Goal: Task Accomplishment & Management: Manage account settings

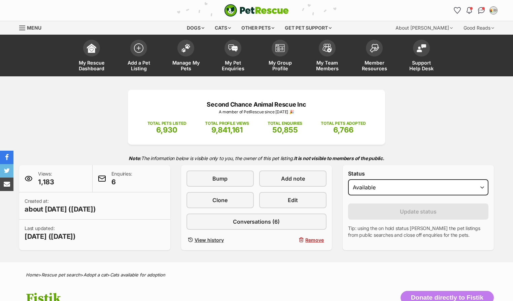
click at [225, 71] on span "My Pet Enquiries" at bounding box center [233, 65] width 30 height 11
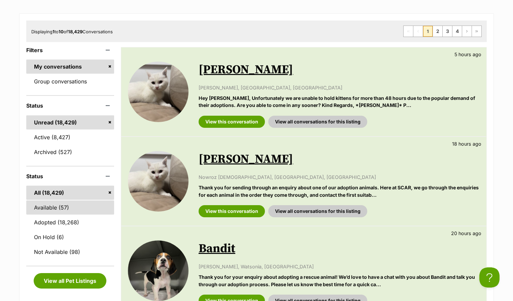
click at [42, 215] on link "Available (57)" at bounding box center [70, 208] width 88 height 14
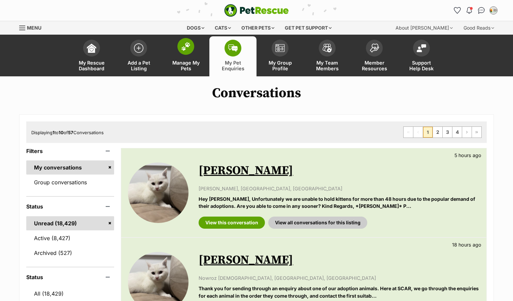
click at [179, 67] on span "Manage My Pets" at bounding box center [186, 65] width 30 height 11
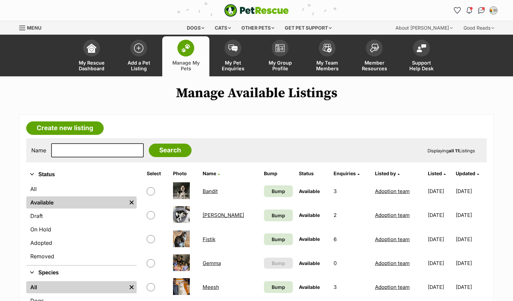
scroll to position [34, 0]
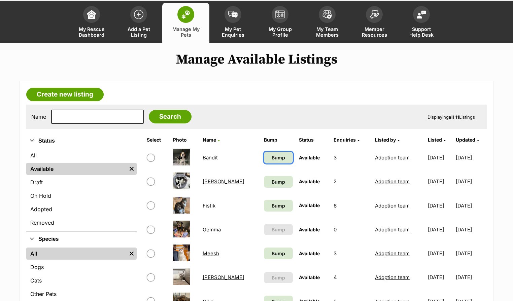
click at [272, 161] on span "Bump" at bounding box center [278, 157] width 13 height 7
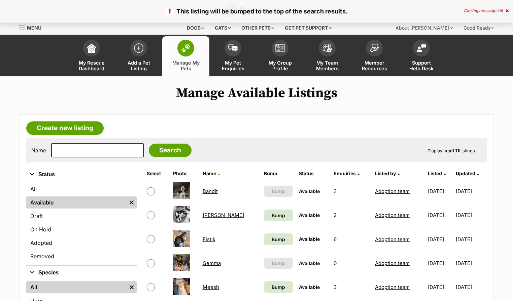
click at [265, 219] on link "Bump" at bounding box center [278, 216] width 29 height 12
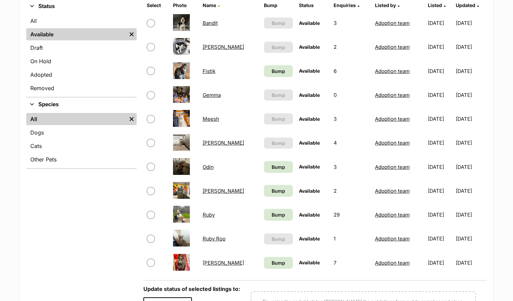
scroll to position [236, 0]
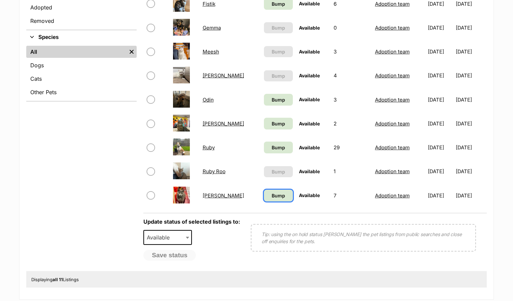
click at [264, 201] on link "Bump" at bounding box center [278, 196] width 29 height 12
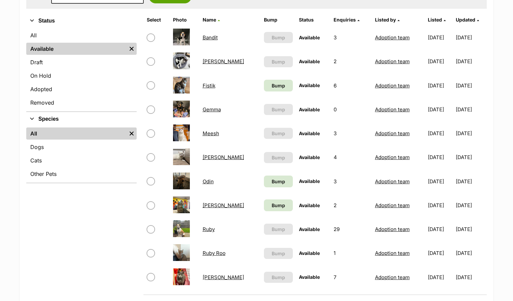
scroll to position [202, 0]
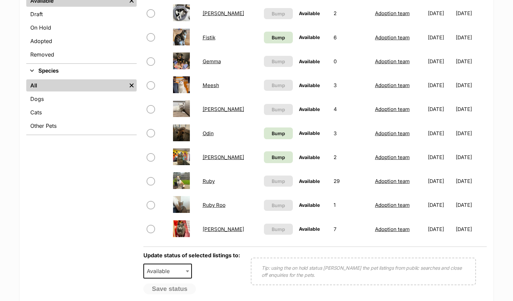
click at [206, 233] on link "Vera" at bounding box center [223, 229] width 41 height 6
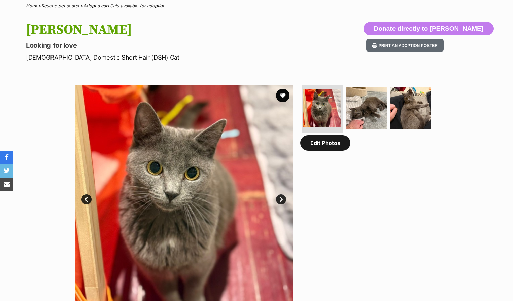
scroll to position [202, 0]
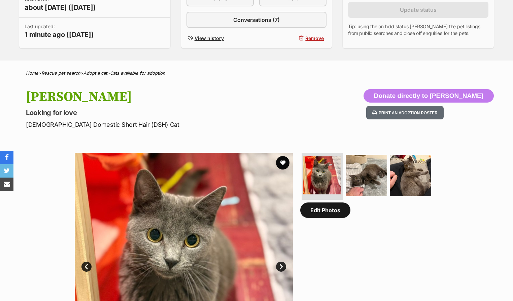
click at [324, 218] on link "Edit Photos" at bounding box center [325, 210] width 50 height 15
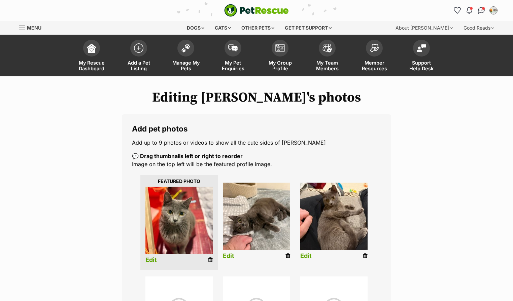
click at [261, 160] on div "Add pet photos Add up to 9 photos or videos to show all the cute sides of [PERS…" at bounding box center [256, 303] width 269 height 378
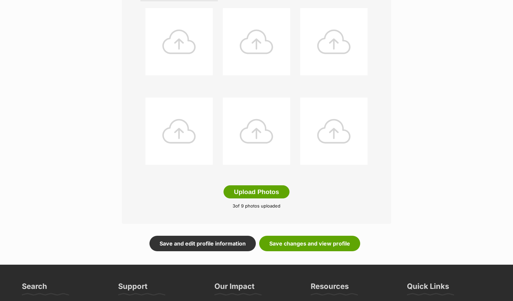
scroll to position [269, 0]
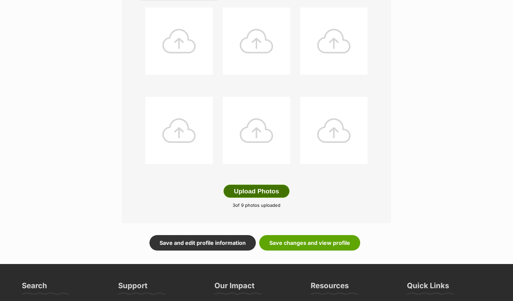
click at [249, 198] on button "Upload Photos" at bounding box center [256, 191] width 66 height 13
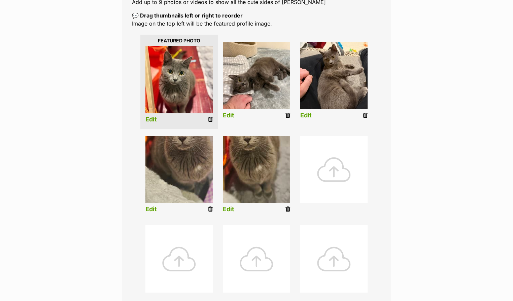
scroll to position [135, 0]
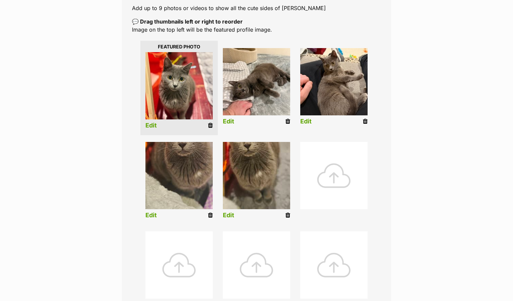
click at [154, 219] on link "Edit" at bounding box center [150, 215] width 11 height 7
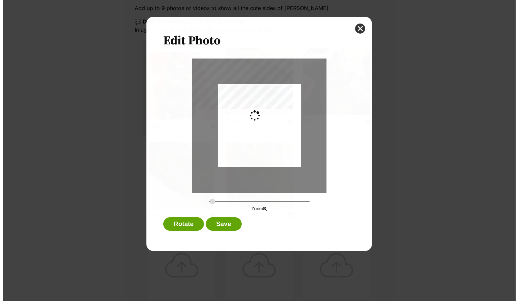
scroll to position [0, 0]
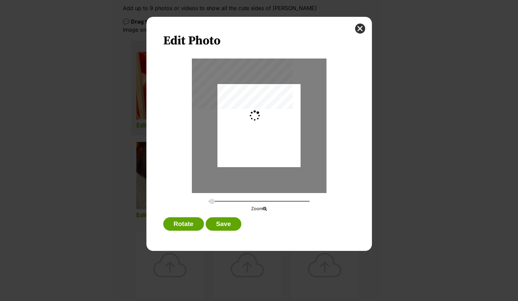
type input "0.2744"
drag, startPoint x: 275, startPoint y: 147, endPoint x: 272, endPoint y: 157, distance: 10.4
click at [272, 157] on div "Dialog Window - Close (Press escape to close)" at bounding box center [258, 136] width 83 height 148
click at [221, 227] on button "Save" at bounding box center [224, 223] width 36 height 13
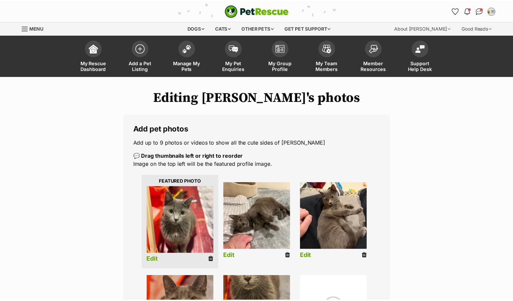
scroll to position [135, 0]
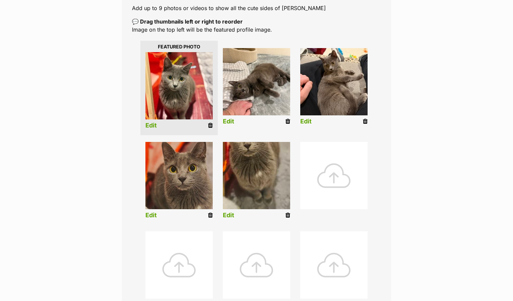
click at [233, 219] on link "Edit" at bounding box center [228, 215] width 11 height 7
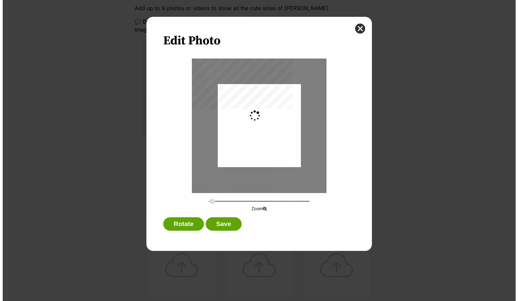
scroll to position [0, 0]
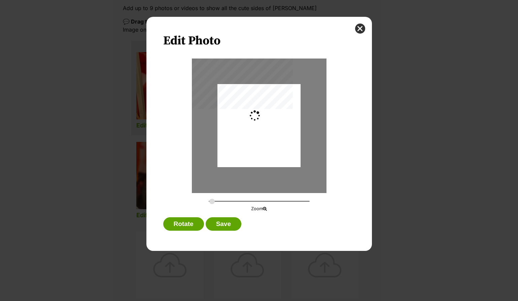
type input "0.2744"
drag, startPoint x: 257, startPoint y: 144, endPoint x: 258, endPoint y: 151, distance: 7.1
click at [258, 151] on div "Dialog Window - Close (Press escape to close)" at bounding box center [258, 135] width 83 height 148
click at [224, 224] on button "Save" at bounding box center [224, 223] width 36 height 13
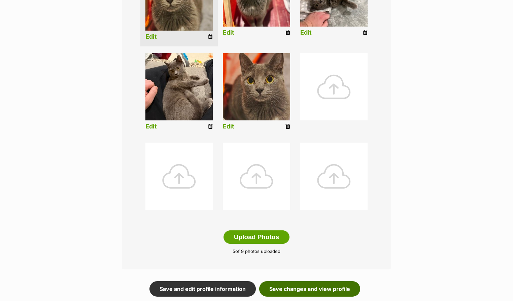
scroll to position [269, 0]
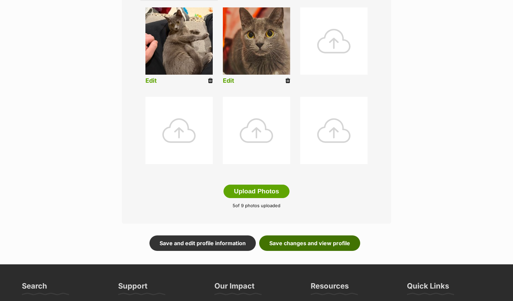
click at [302, 251] on link "Save changes and view profile" at bounding box center [309, 243] width 101 height 15
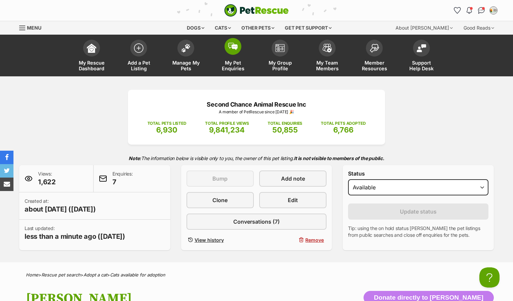
click at [224, 68] on span "My Pet Enquiries" at bounding box center [233, 65] width 30 height 11
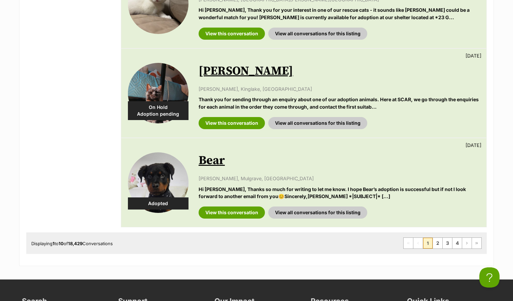
scroll to position [841, 0]
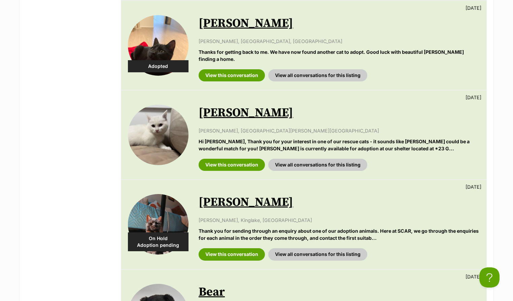
scroll to position [774, 0]
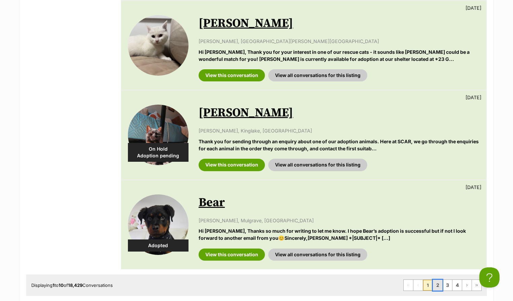
click at [436, 288] on link "2" at bounding box center [437, 285] width 9 height 11
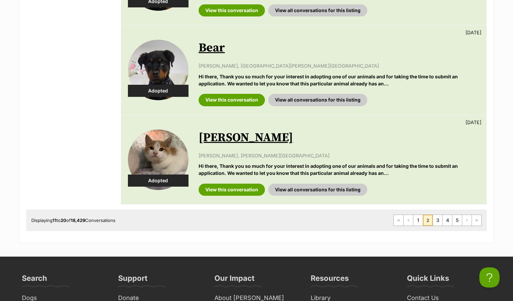
scroll to position [841, 0]
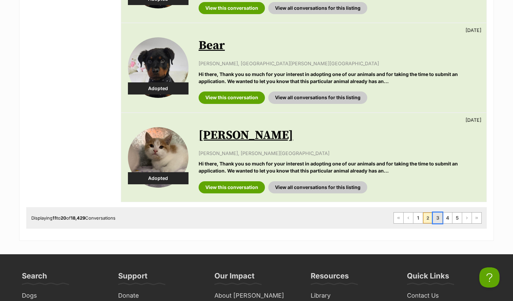
click at [436, 214] on link "3" at bounding box center [437, 218] width 9 height 11
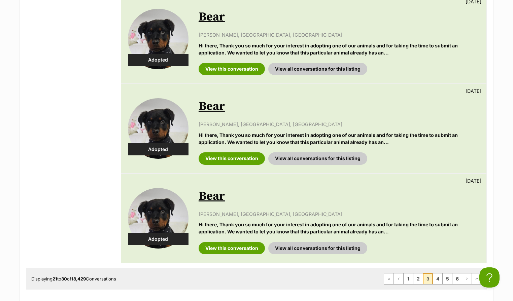
scroll to position [774, 0]
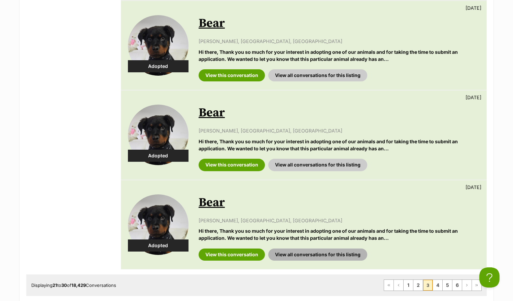
click at [300, 261] on link "View all conversations for this listing" at bounding box center [317, 255] width 99 height 12
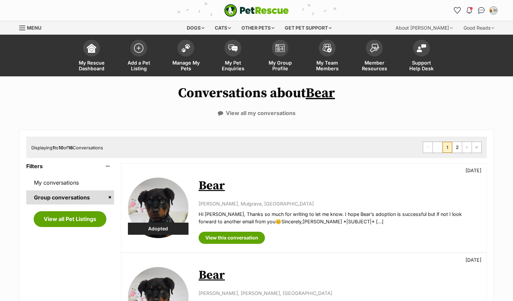
scroll to position [47, 0]
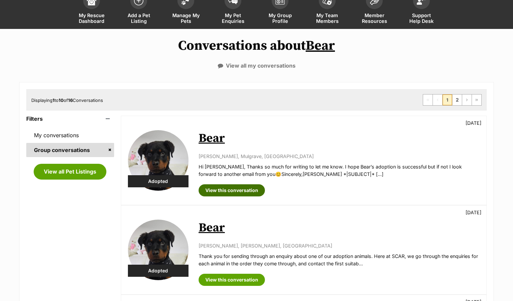
click at [238, 184] on link "View this conversation" at bounding box center [232, 190] width 66 height 12
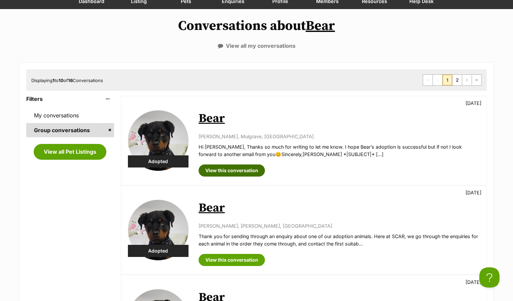
scroll to position [0, 0]
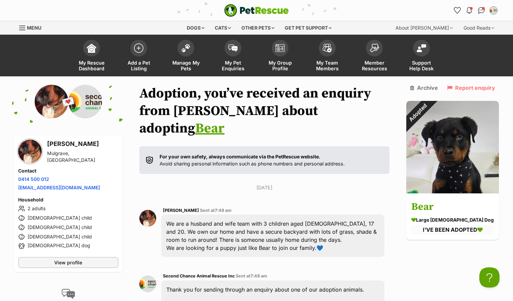
click at [429, 91] on link "Archive" at bounding box center [424, 88] width 28 height 6
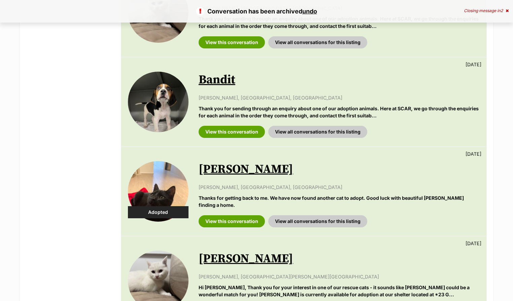
click at [221, 177] on link "[PERSON_NAME]" at bounding box center [246, 169] width 95 height 15
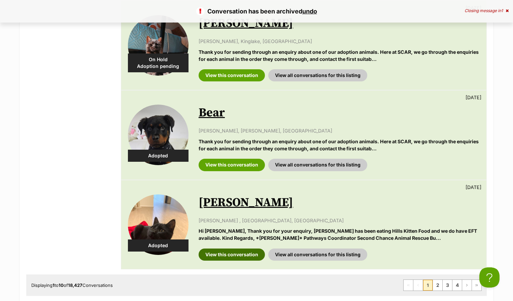
click at [239, 261] on link "View this conversation" at bounding box center [232, 255] width 66 height 12
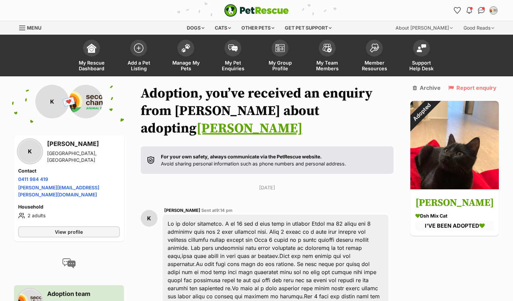
click at [428, 91] on link "Archive" at bounding box center [427, 88] width 28 height 6
